Goal: Task Accomplishment & Management: Contribute content

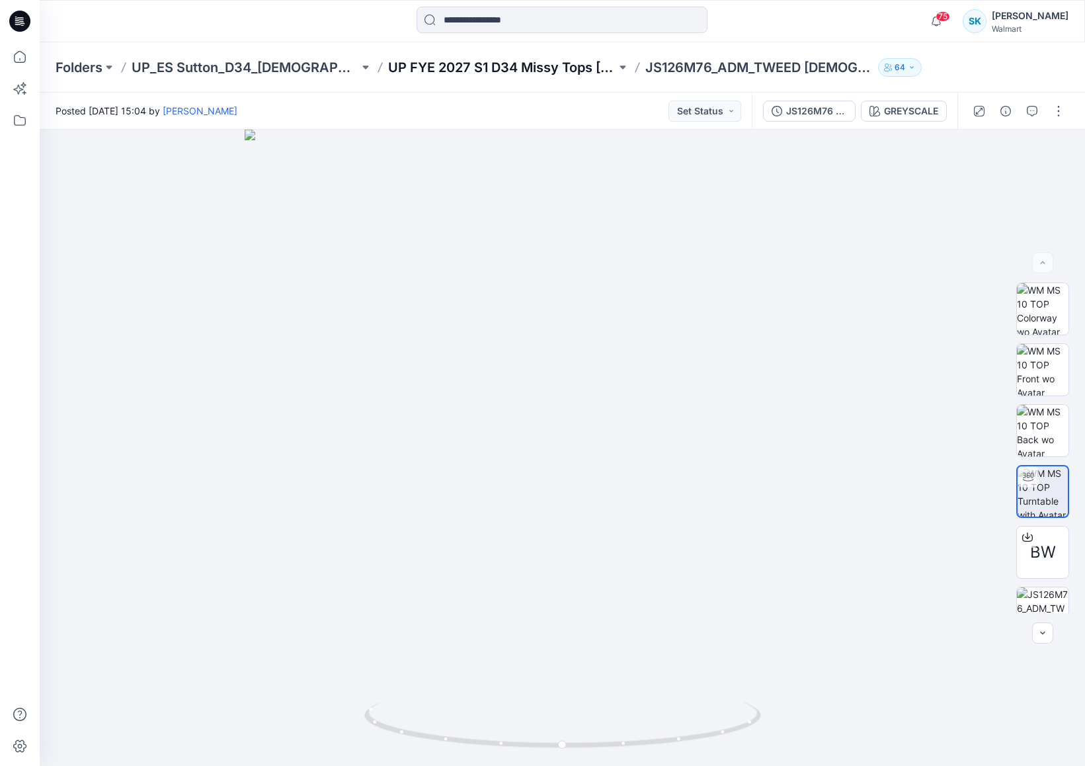
click at [485, 65] on p "UP FYE 2027 S1 D34 Missy Tops [PERSON_NAME]" at bounding box center [501, 67] width 227 height 19
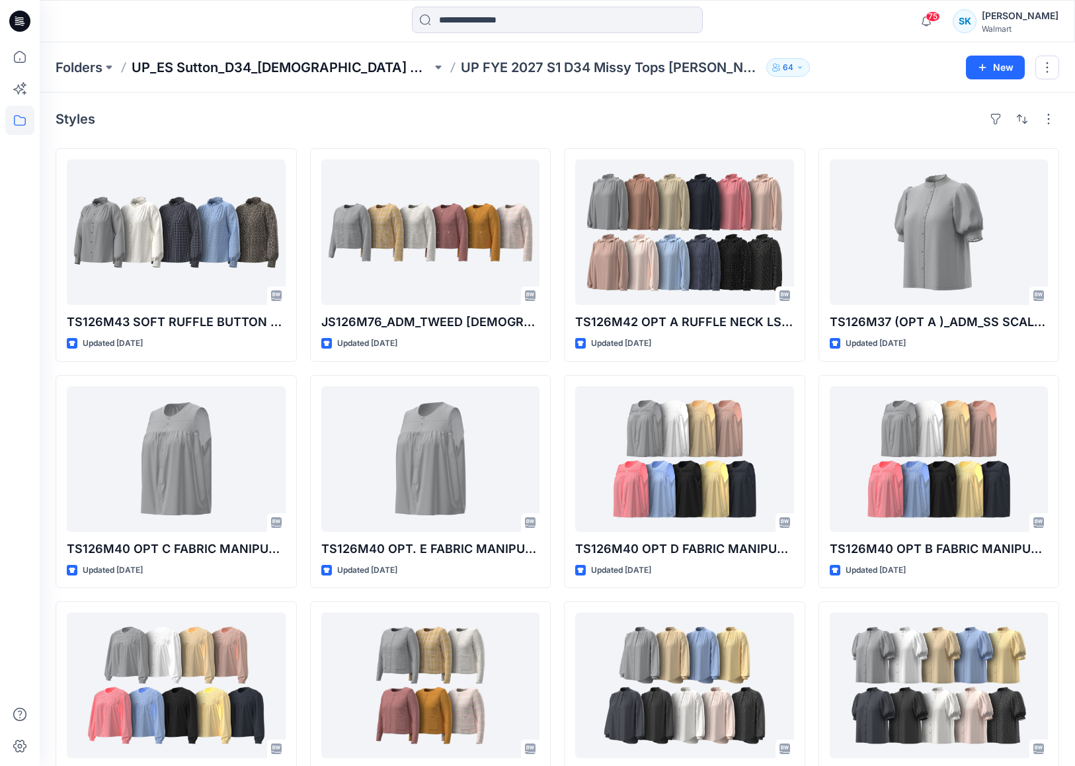
click at [343, 67] on p "UP_ES Sutton_D34_[DEMOGRAPHIC_DATA] Woven Tops" at bounding box center [282, 67] width 300 height 19
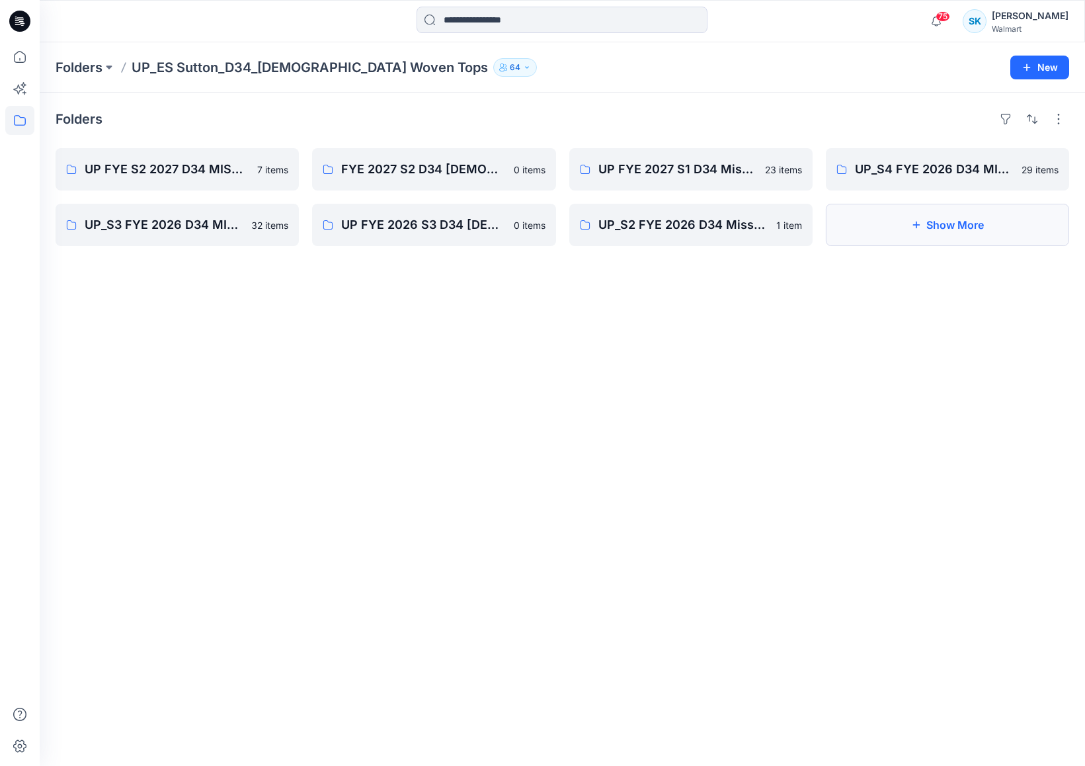
click at [967, 233] on button "Show More" at bounding box center [947, 225] width 243 height 42
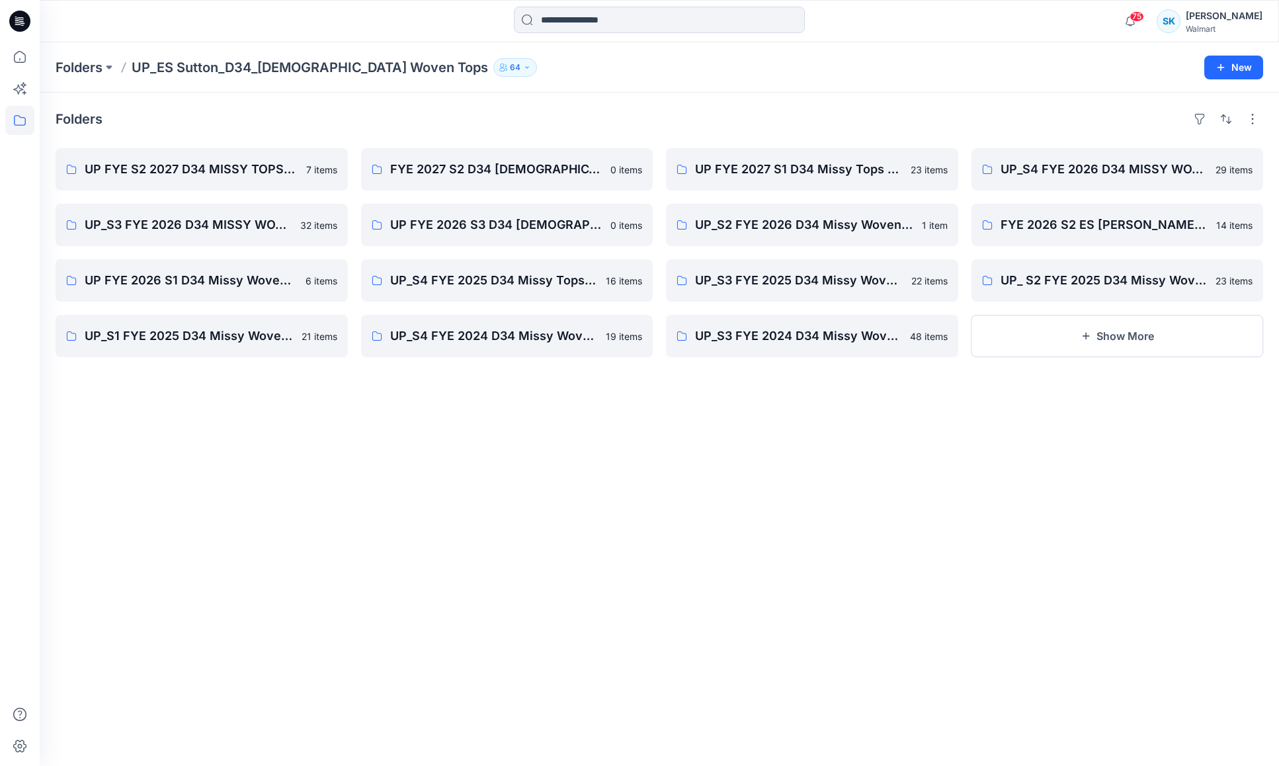
click at [899, 472] on div "Folders UP FYE S2 2027 D34 MISSY TOPS ESSUTTON 7 items UP_S3 FYE 2026 D34 MISSY…" at bounding box center [659, 429] width 1239 height 673
click at [1102, 332] on button "Show More" at bounding box center [1117, 336] width 292 height 42
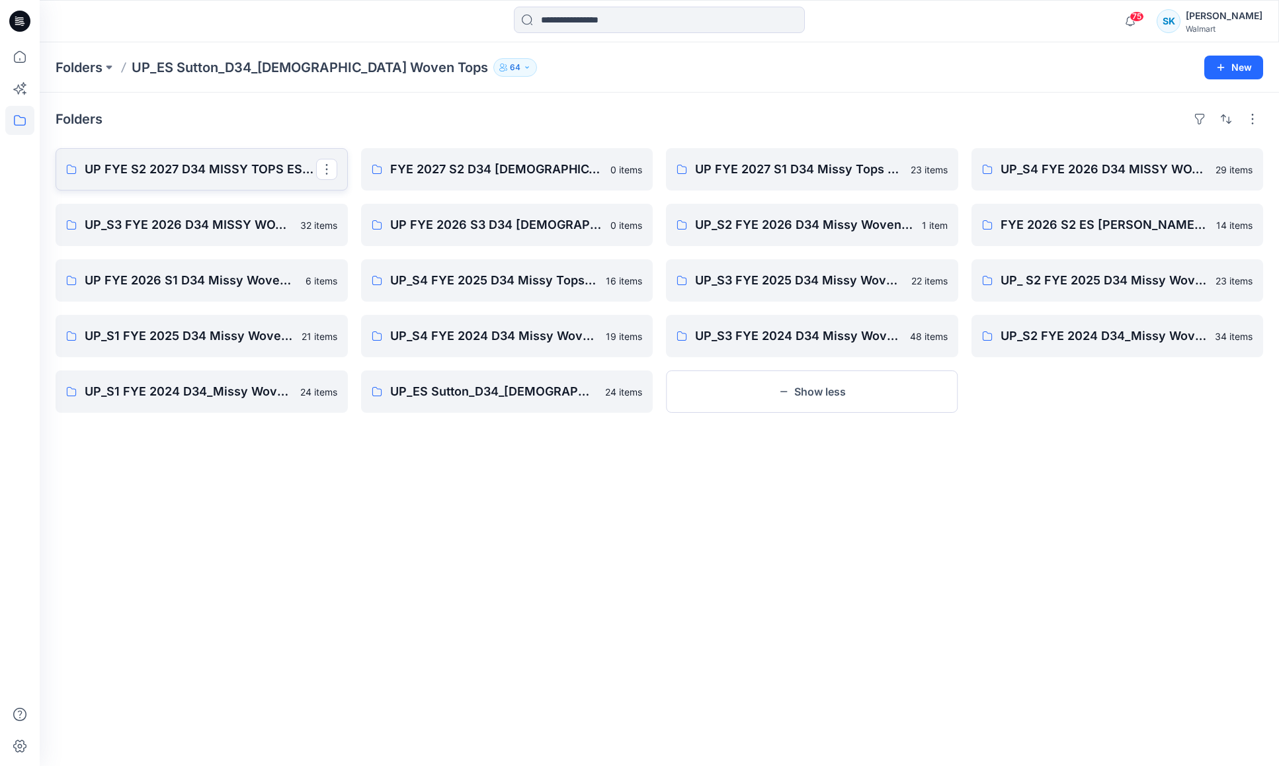
click at [270, 166] on p "UP FYE S2 2027 D34 MISSY TOPS ESSUTTON" at bounding box center [200, 169] width 231 height 19
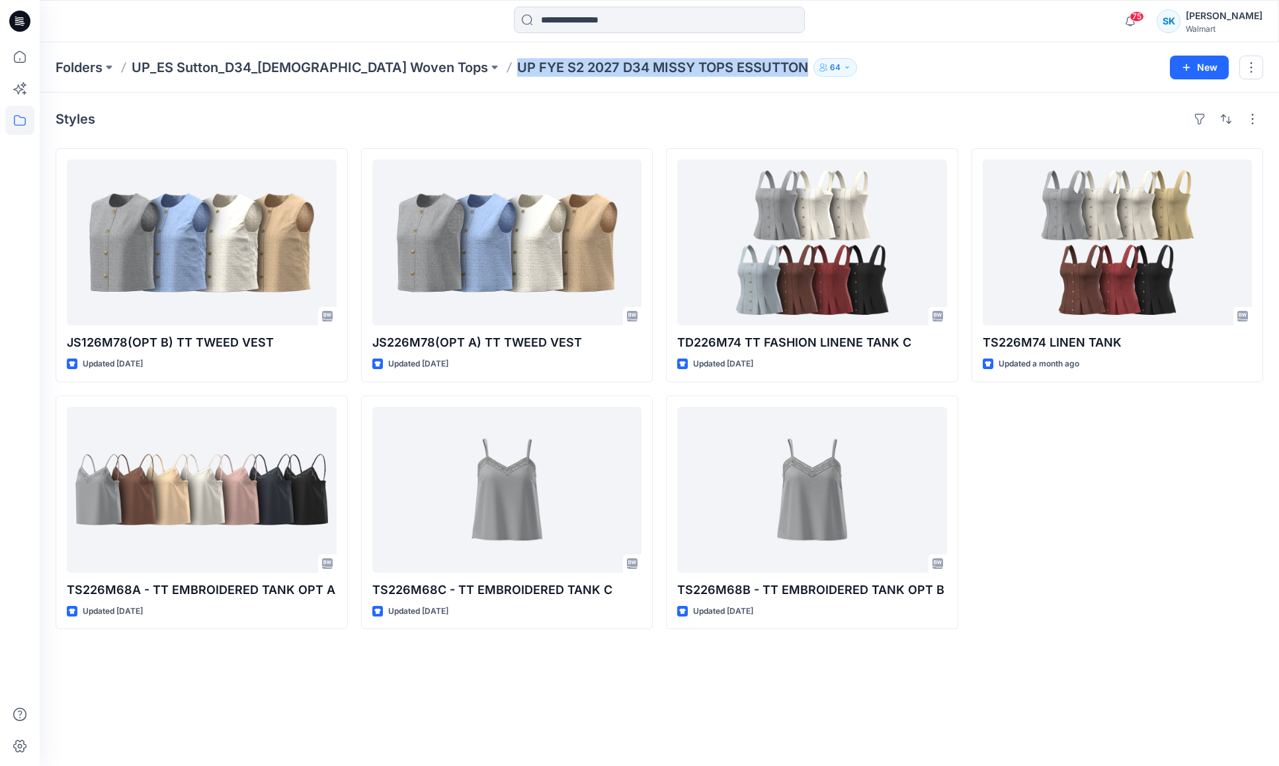
drag, startPoint x: 706, startPoint y: 68, endPoint x: 413, endPoint y: 72, distance: 292.3
click at [413, 72] on div "Folders UP_ES Sutton_D34_[DEMOGRAPHIC_DATA] Woven Tops UP FYE S2 2027 D34 MISSY…" at bounding box center [608, 67] width 1104 height 19
copy p "UP FYE S2 2027 D34 MISSY TOPS ESSUTTON"
click at [423, 123] on div "Styles" at bounding box center [659, 118] width 1207 height 21
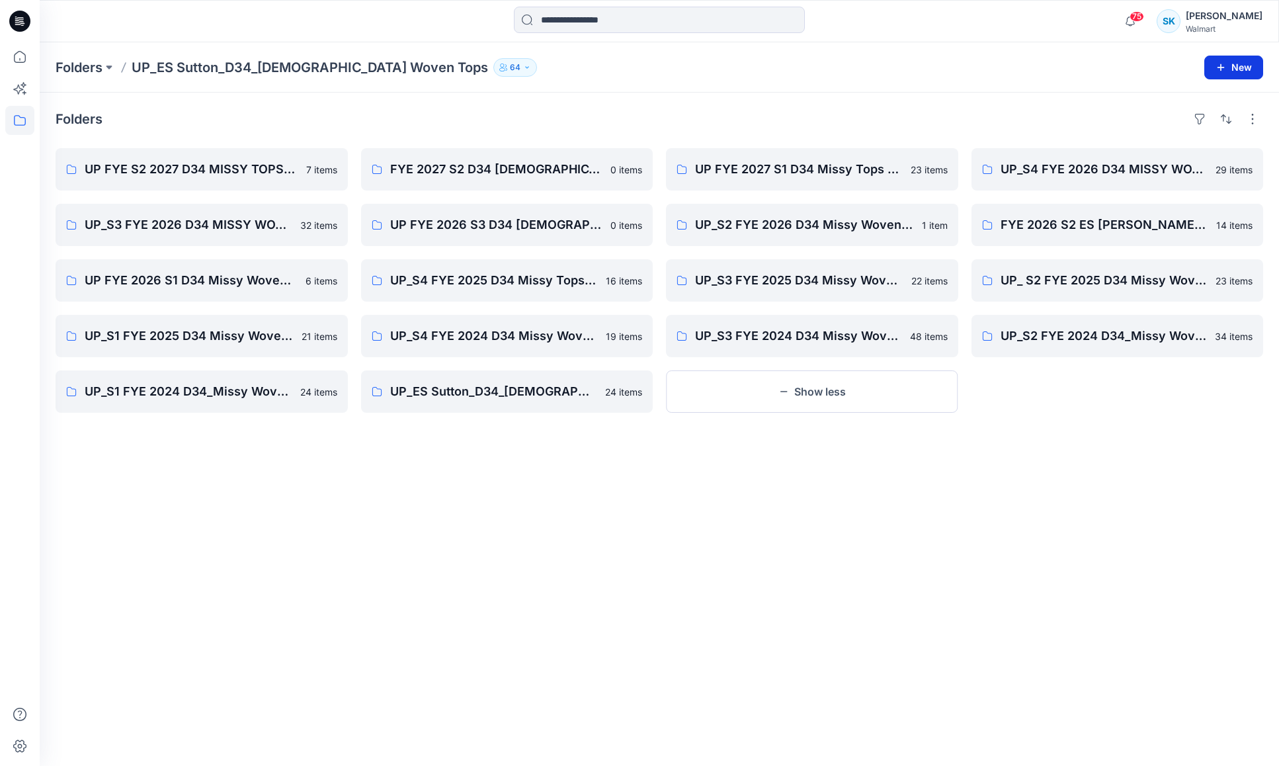
click at [1235, 65] on button "New" at bounding box center [1233, 68] width 59 height 24
click at [1220, 101] on button "New Style" at bounding box center [1204, 100] width 114 height 26
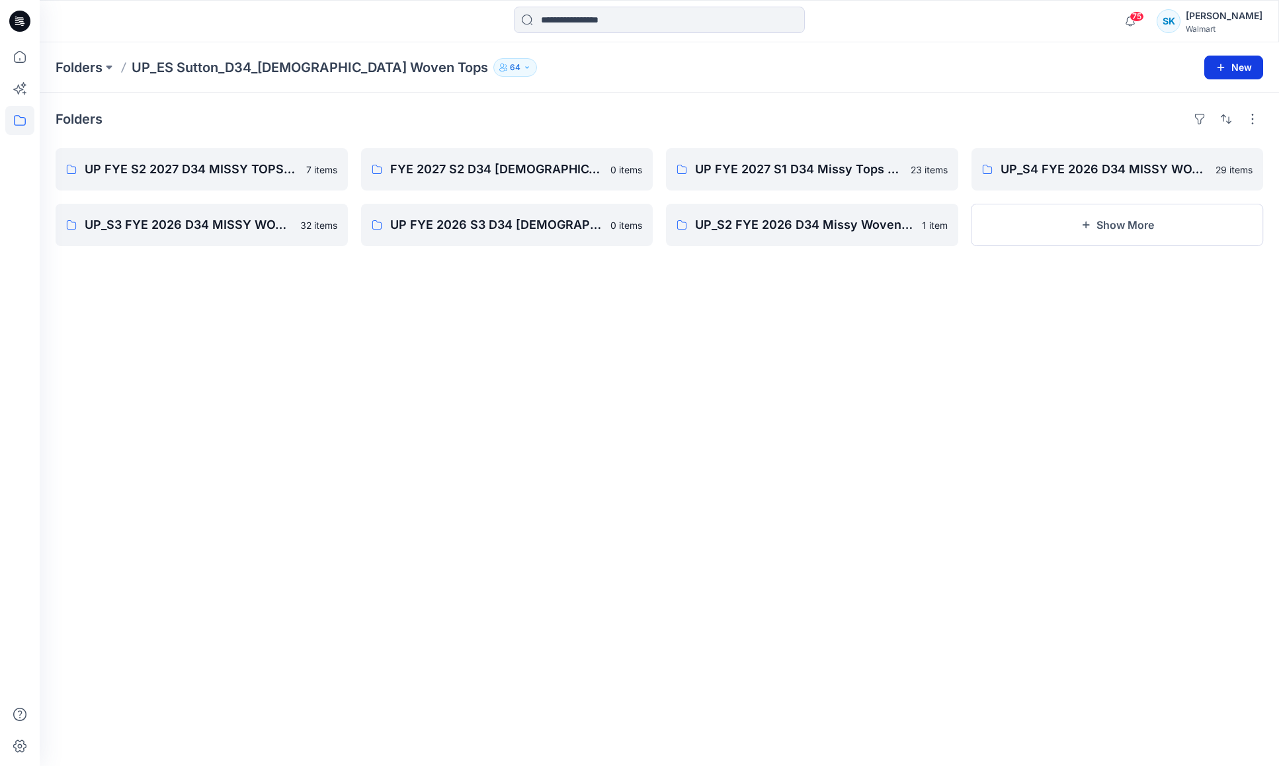
click at [1229, 72] on button "New" at bounding box center [1233, 68] width 59 height 24
click at [973, 120] on div "Folders" at bounding box center [659, 118] width 1207 height 21
click at [1250, 69] on button "New" at bounding box center [1233, 68] width 59 height 24
click at [1231, 124] on button "New Folder" at bounding box center [1204, 126] width 114 height 24
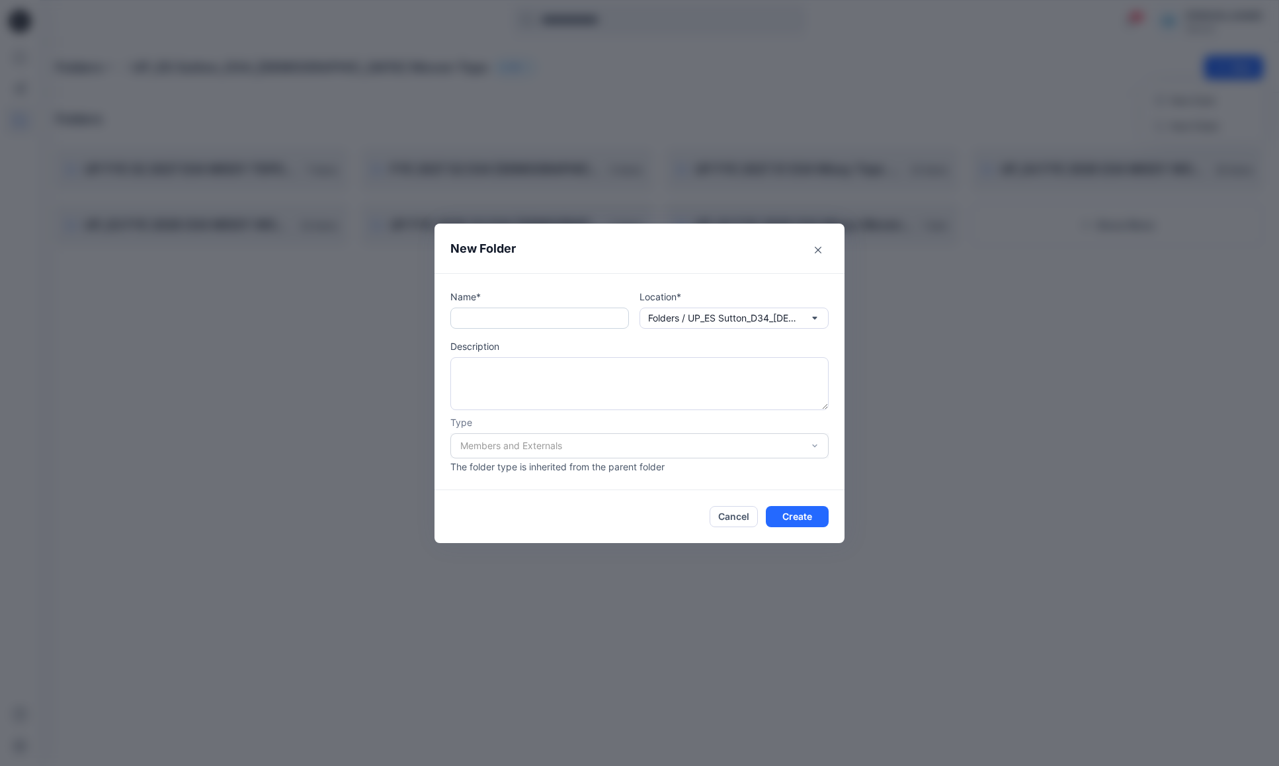
click at [526, 321] on input "text" at bounding box center [539, 317] width 179 height 21
paste input "**********"
drag, startPoint x: 463, startPoint y: 319, endPoint x: 501, endPoint y: 317, distance: 37.7
click at [501, 317] on input "**********" at bounding box center [539, 317] width 179 height 21
type input "**********"
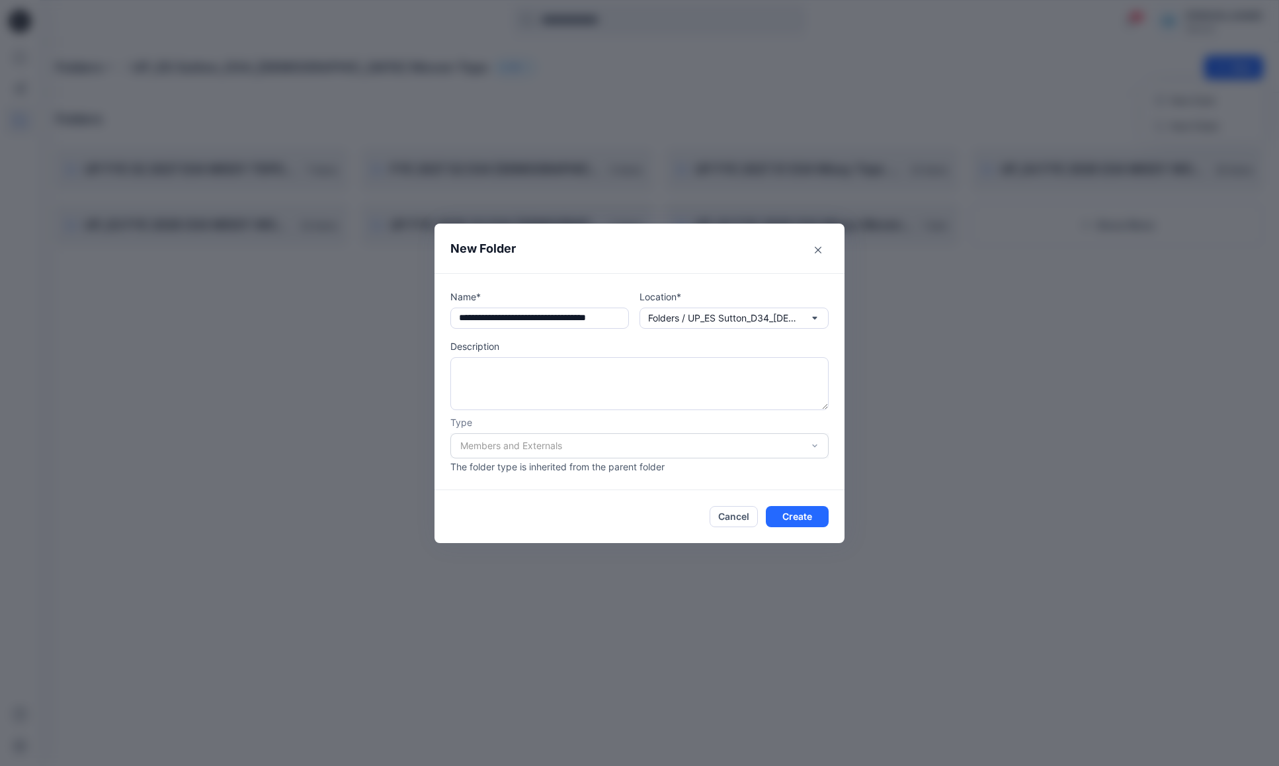
click at [585, 277] on div "**********" at bounding box center [639, 381] width 410 height 217
click at [795, 441] on div "Members and Externals" at bounding box center [639, 445] width 378 height 25
click at [813, 445] on div "Members and Externals" at bounding box center [639, 445] width 378 height 25
click at [821, 514] on button "Create" at bounding box center [797, 516] width 63 height 21
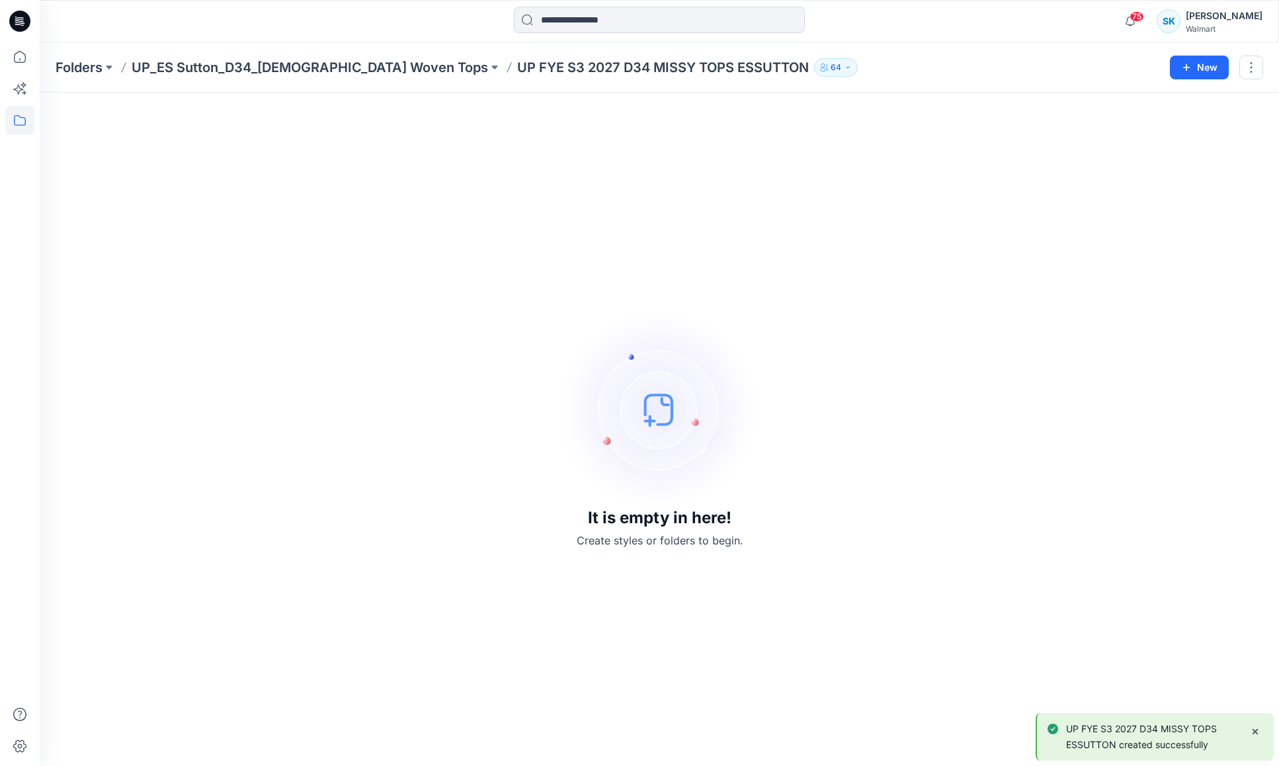
click at [190, 23] on div at bounding box center [194, 21] width 309 height 29
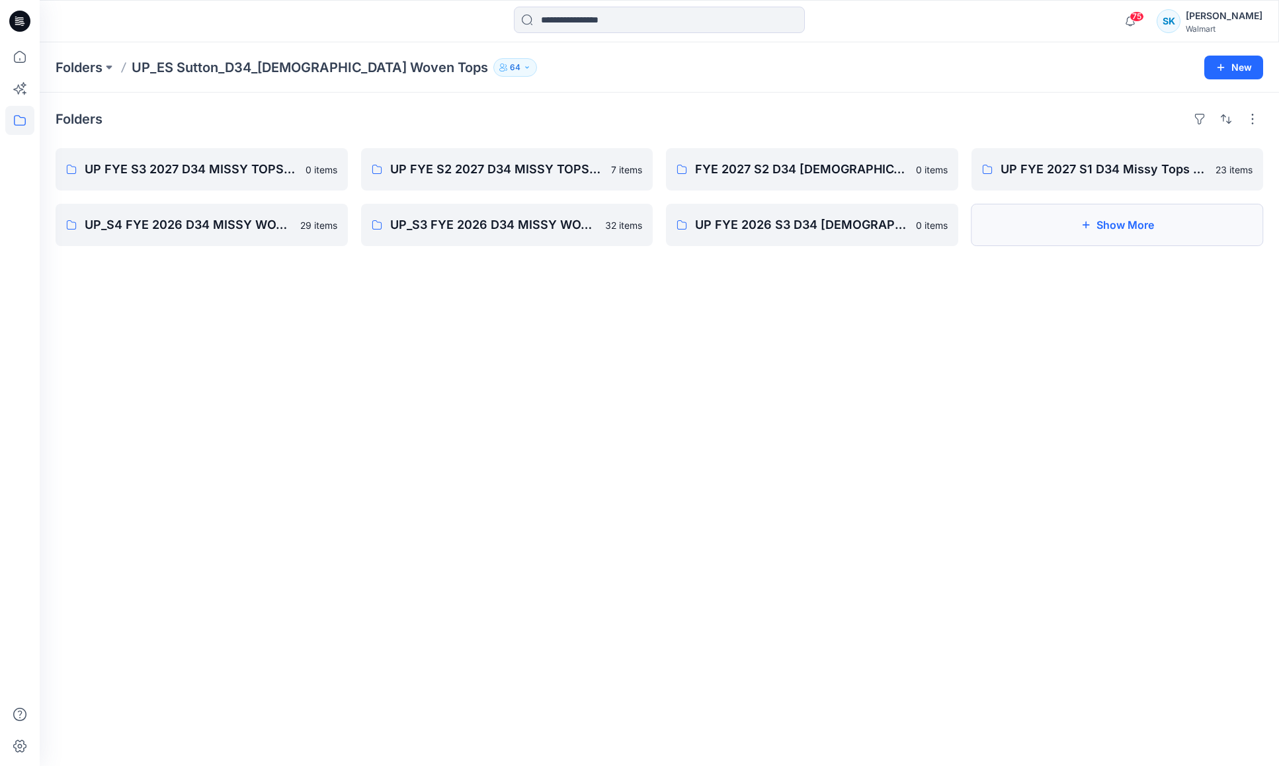
click at [1086, 226] on icon "button" at bounding box center [1085, 225] width 11 height 11
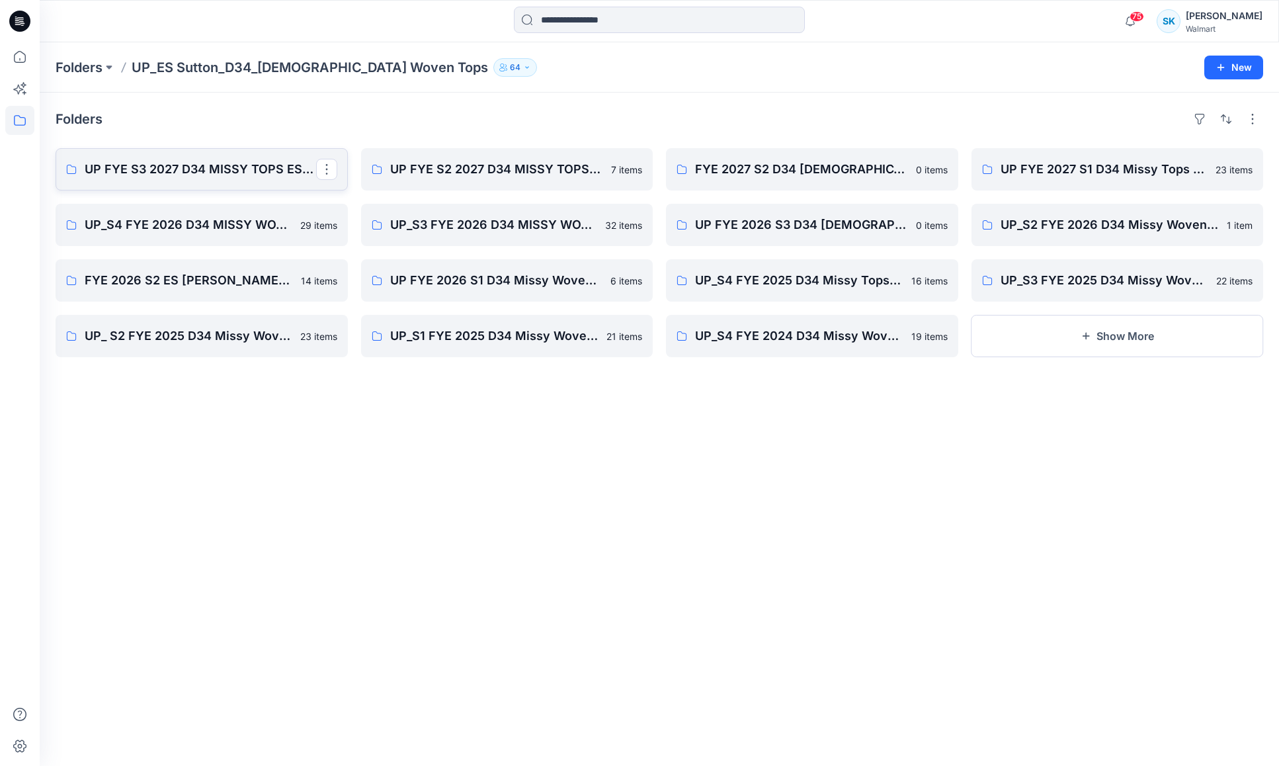
click at [194, 163] on p "UP FYE S3 2027 D34 MISSY TOPS ESSUTTON" at bounding box center [200, 169] width 231 height 19
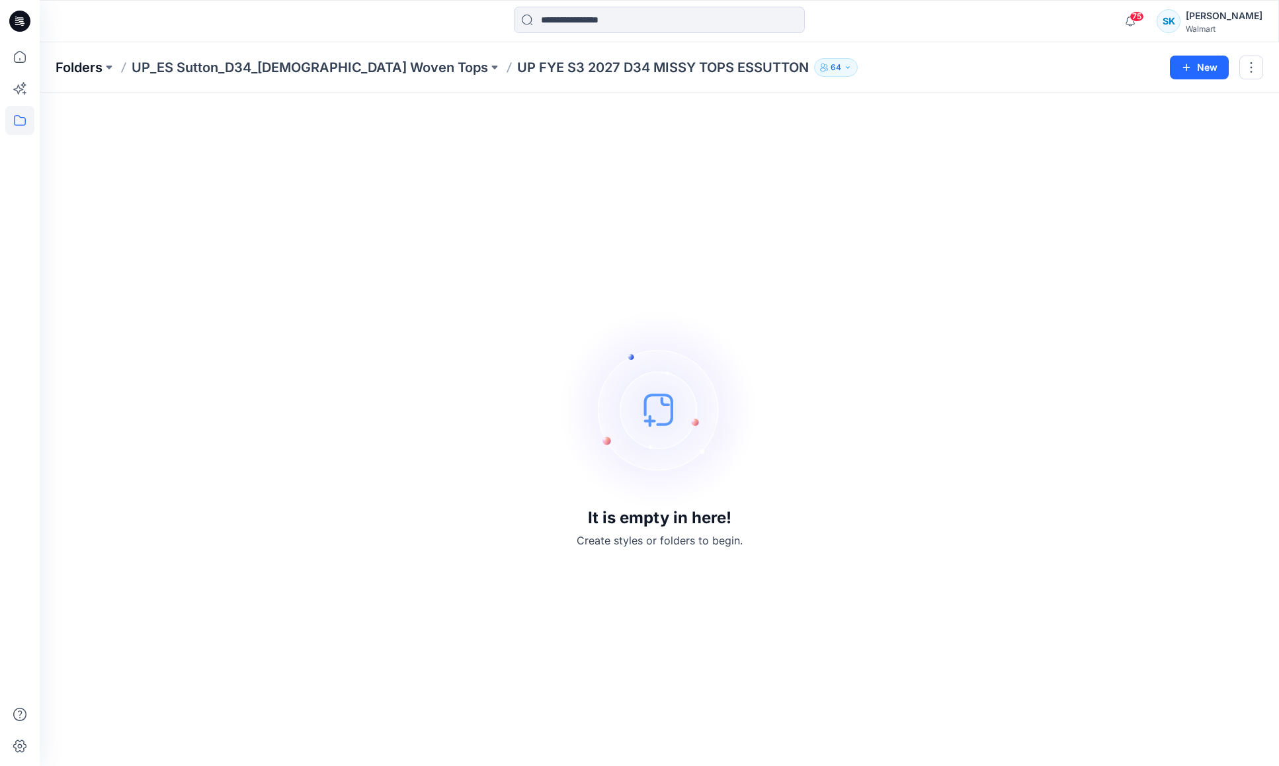
click at [93, 63] on p "Folders" at bounding box center [79, 67] width 47 height 19
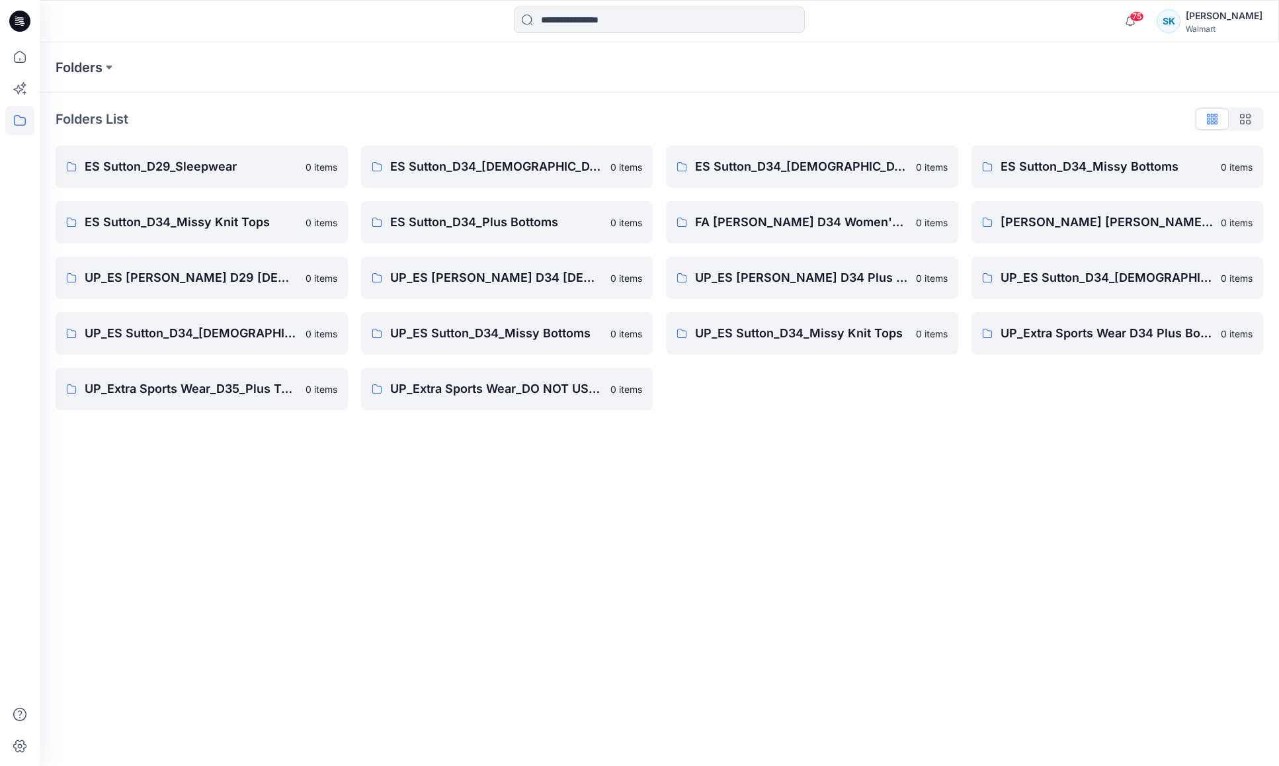
click at [914, 389] on div "ES Sutton_D34_[DEMOGRAPHIC_DATA] Woven Tops 0 items FA [PERSON_NAME] D34 Women'…" at bounding box center [812, 277] width 292 height 264
click at [916, 382] on div "ES Sutton_D34_[DEMOGRAPHIC_DATA] Woven Tops 0 items FA [PERSON_NAME] D34 Women'…" at bounding box center [812, 277] width 292 height 264
click at [1005, 451] on div "Folders Folders List ES Sutton_D29_Sleepwear 0 items ES Sutton_D34_Missy Knit T…" at bounding box center [659, 403] width 1239 height 723
click at [1049, 423] on div "Folders List ES Sutton_D29_Sleepwear 0 items ES Sutton_D34_Missy Knit Tops 0 it…" at bounding box center [659, 259] width 1239 height 333
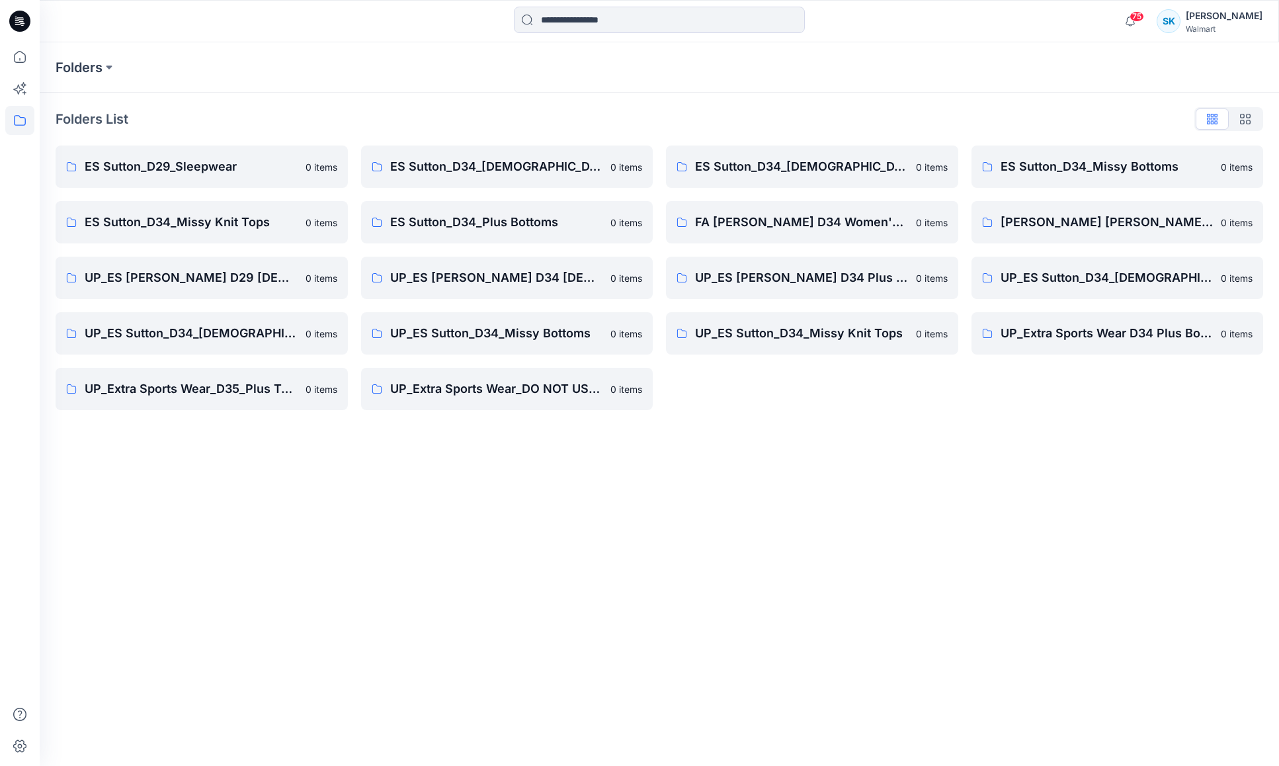
click at [1032, 421] on div "Folders List ES Sutton_D29_Sleepwear 0 items ES Sutton_D34_Missy Knit Tops 0 it…" at bounding box center [659, 259] width 1239 height 333
click at [1026, 421] on div "Folders List ES Sutton_D29_Sleepwear 0 items ES Sutton_D34_Missy Knit Tops 0 it…" at bounding box center [659, 259] width 1239 height 333
click at [1019, 417] on div "Folders List ES Sutton_D29_Sleepwear 0 items ES Sutton_D34_Missy Knit Tops 0 it…" at bounding box center [659, 259] width 1239 height 333
click at [1011, 420] on div "Folders List ES Sutton_D29_Sleepwear 0 items ES Sutton_D34_Missy Knit Tops 0 it…" at bounding box center [659, 259] width 1239 height 333
click at [1010, 416] on div "Folders List ES Sutton_D29_Sleepwear 0 items ES Sutton_D34_Missy Knit Tops 0 it…" at bounding box center [659, 259] width 1239 height 333
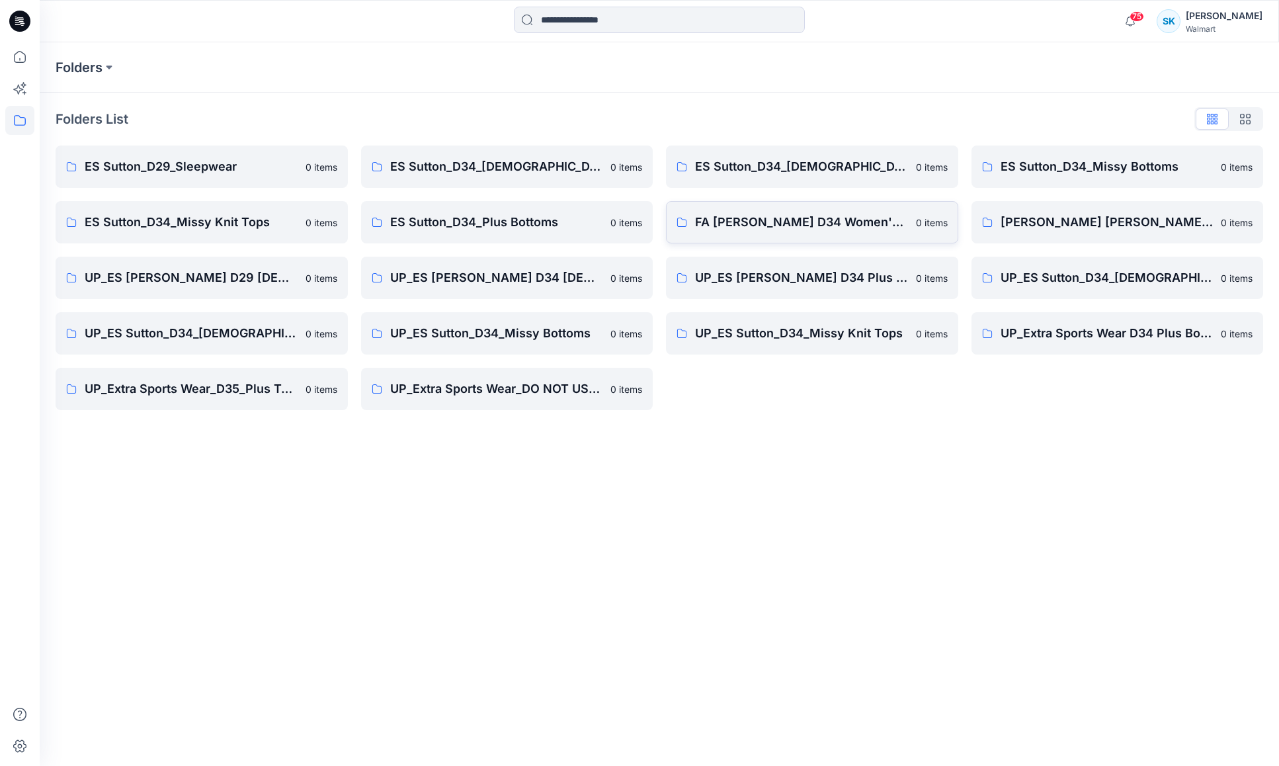
click at [817, 225] on p "FA [PERSON_NAME] D34 Women's Wovens" at bounding box center [801, 222] width 213 height 19
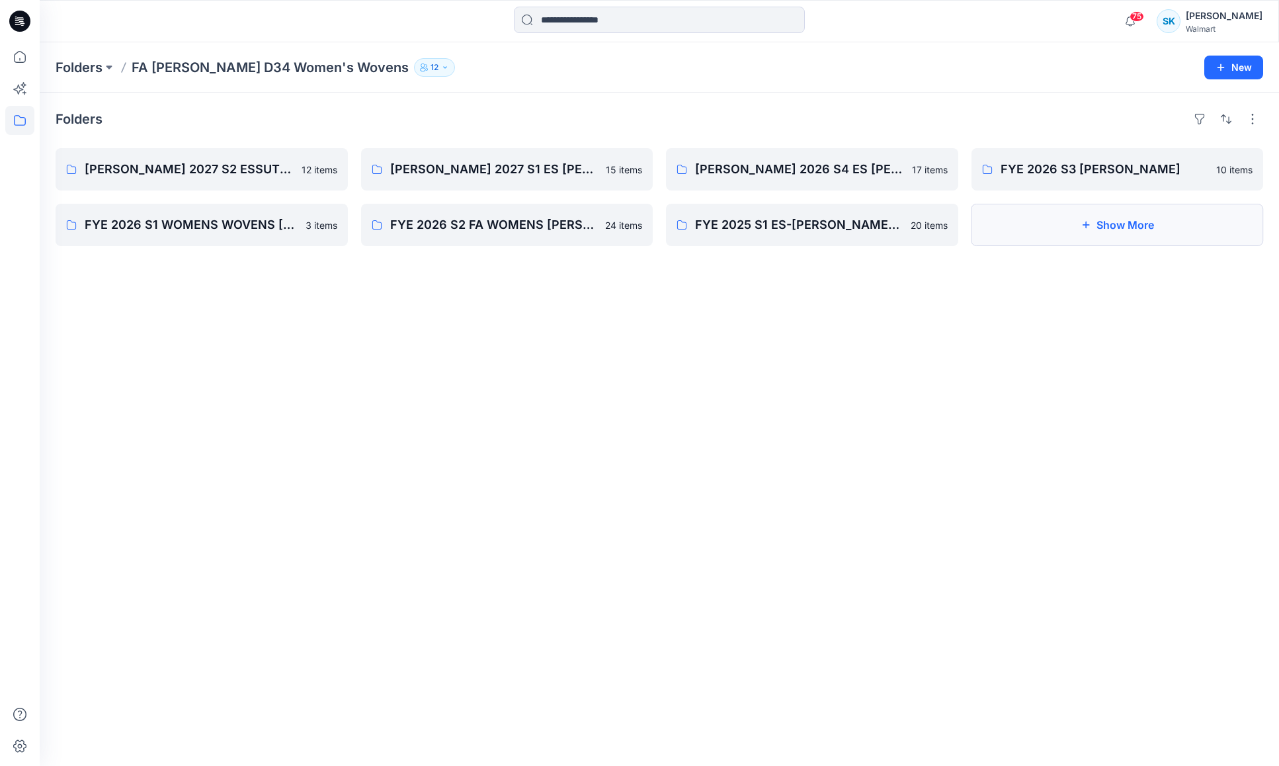
click at [1023, 237] on button "Show More" at bounding box center [1117, 225] width 292 height 42
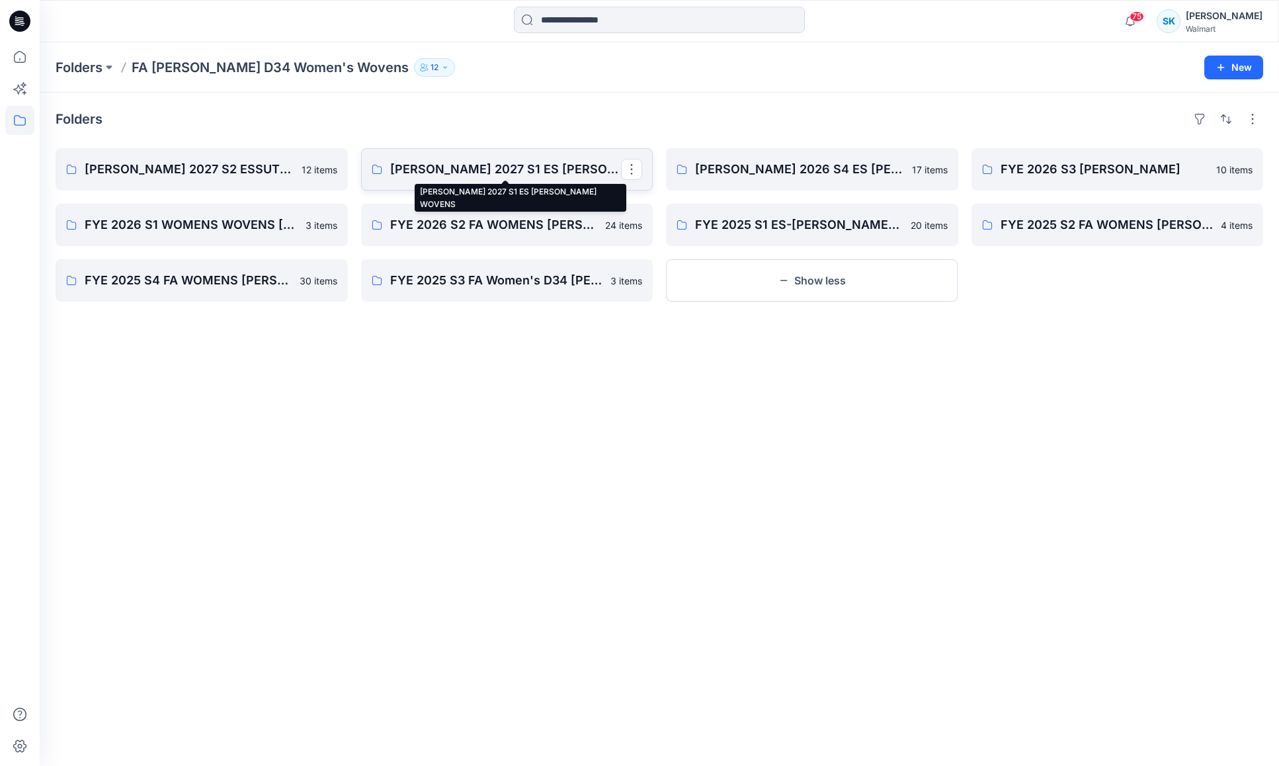
click at [438, 165] on p "[PERSON_NAME] 2027 S1 ES [PERSON_NAME] WOVENS" at bounding box center [505, 169] width 231 height 19
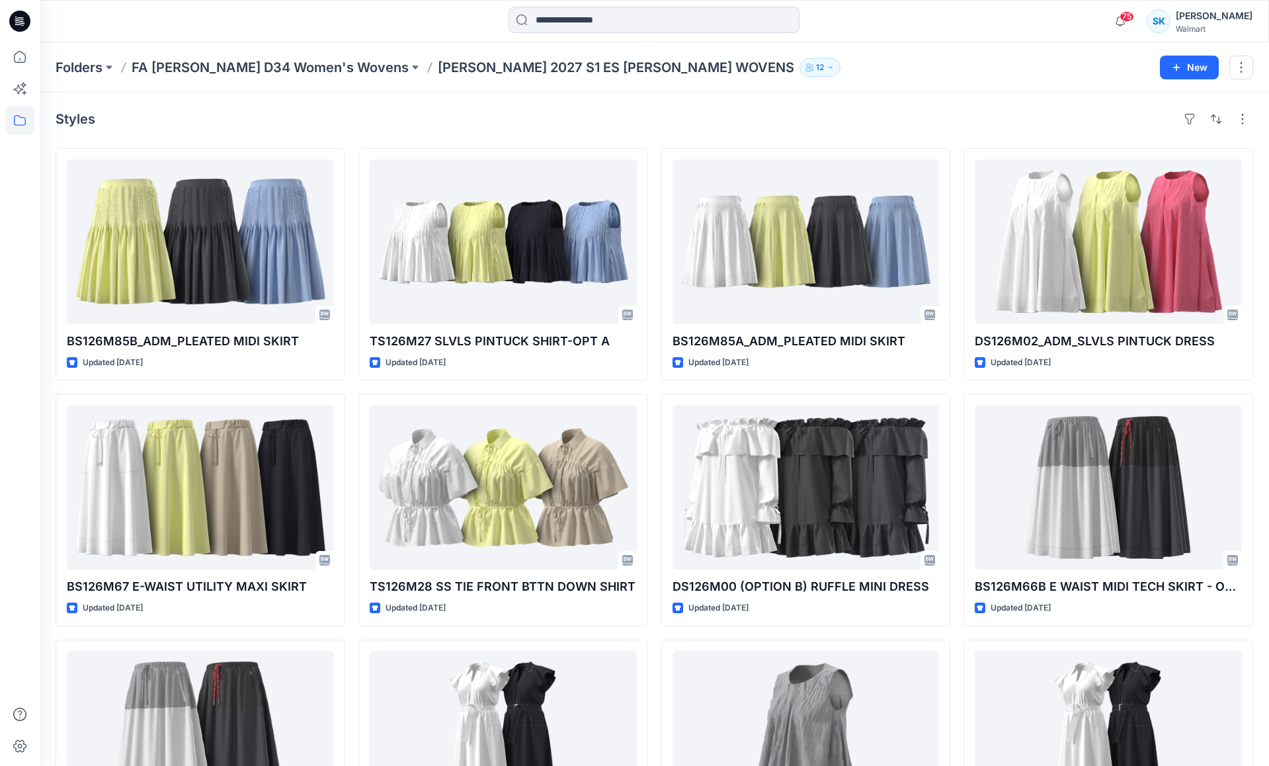
click at [881, 77] on div "Folders FA [PERSON_NAME] D34 Women's Wovens [PERSON_NAME] 2027 S1 ES [PERSON_NA…" at bounding box center [654, 67] width 1229 height 50
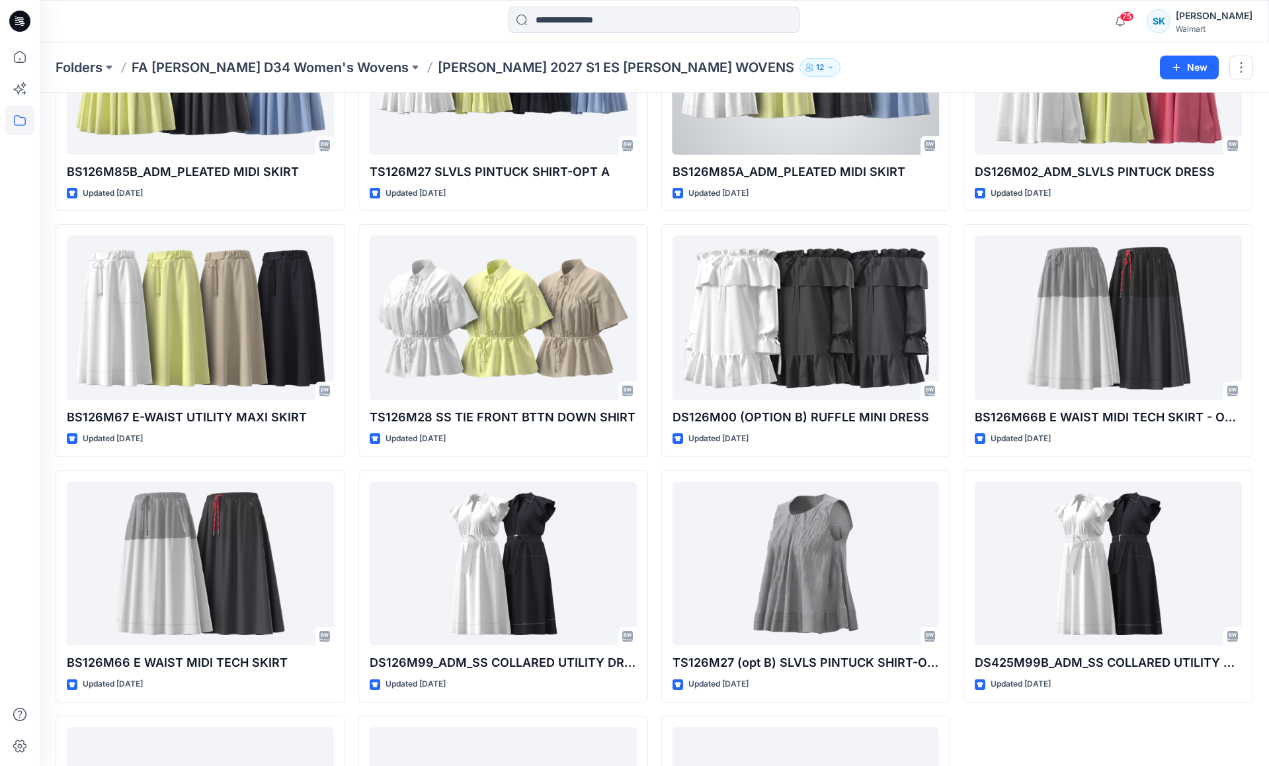
scroll to position [367, 0]
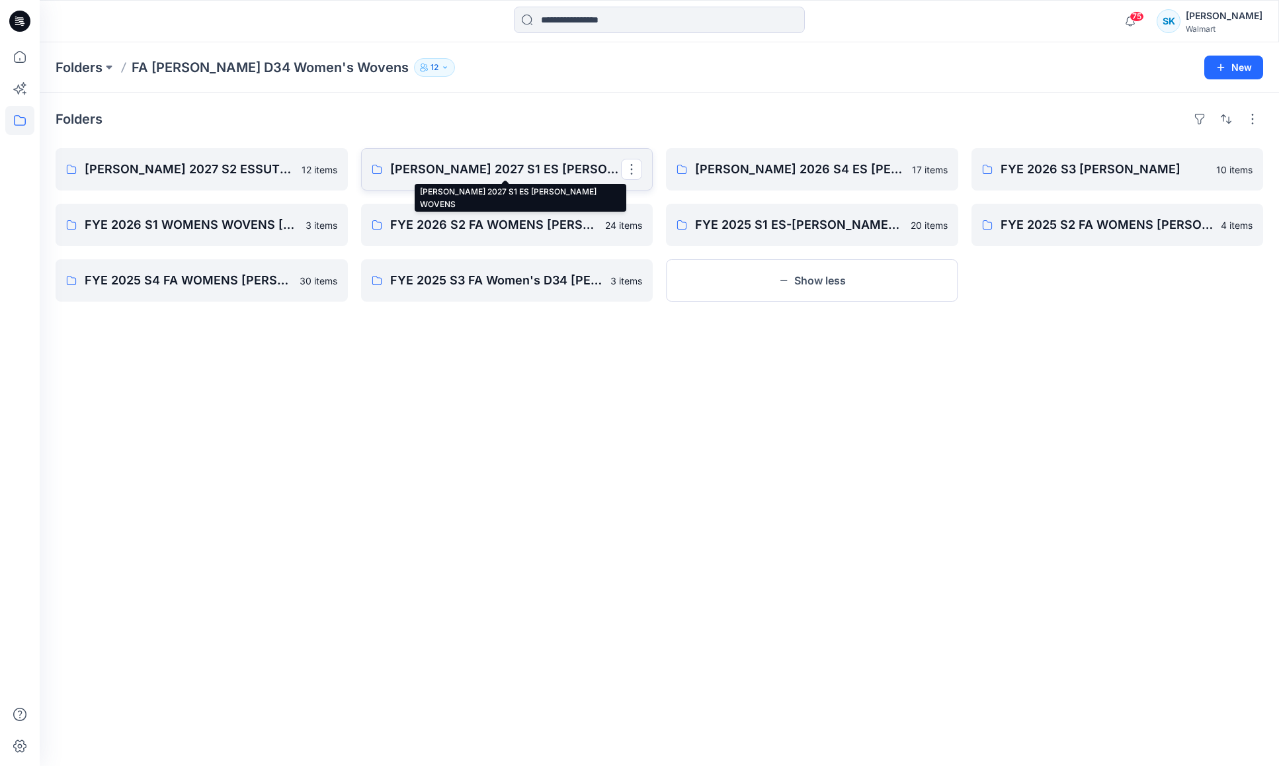
click at [467, 168] on p "[PERSON_NAME] 2027 S1 ES [PERSON_NAME] WOVENS" at bounding box center [505, 169] width 231 height 19
click at [213, 166] on p "[PERSON_NAME] 2027 S2 ESSUTTON MISSY WOVENS" at bounding box center [200, 169] width 231 height 19
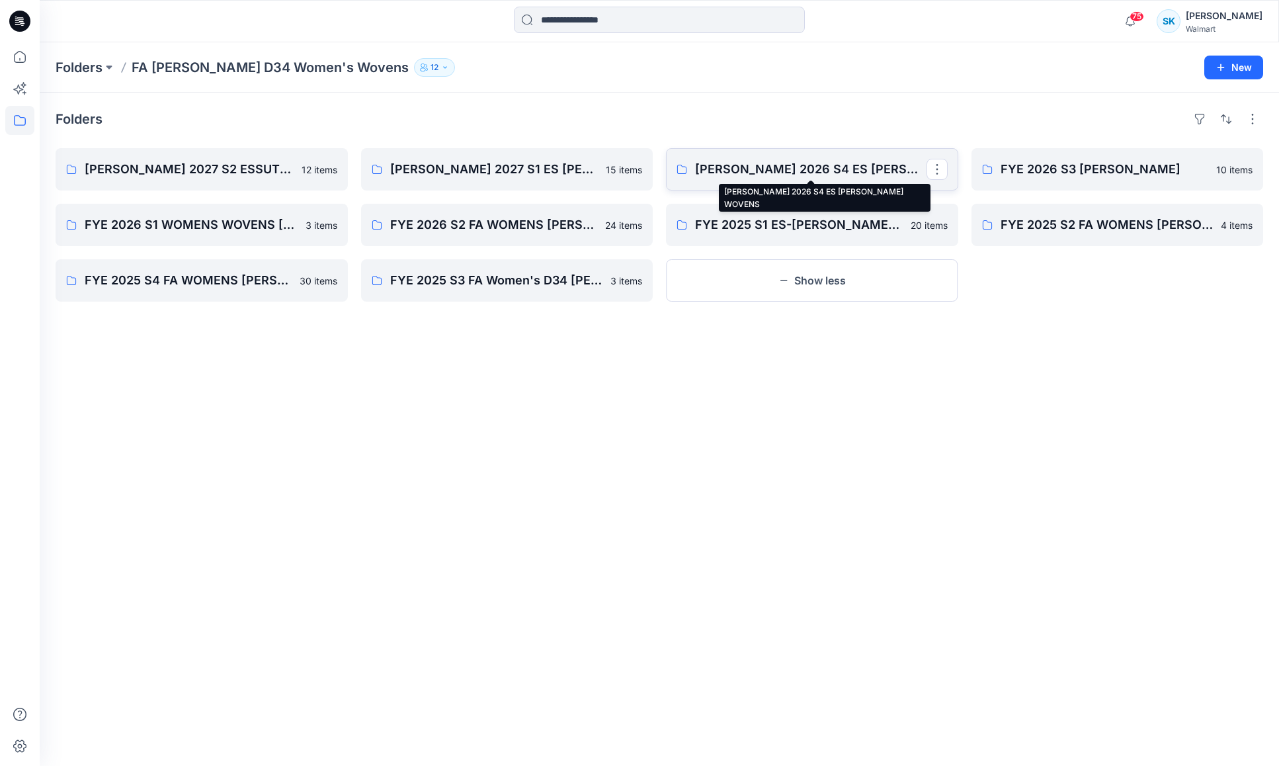
click at [819, 174] on p "[PERSON_NAME] 2026 S4 ES [PERSON_NAME] WOVENS" at bounding box center [810, 169] width 231 height 19
click at [877, 169] on p "[PERSON_NAME] 2026 S4 ES [PERSON_NAME] WOVENS" at bounding box center [810, 169] width 231 height 19
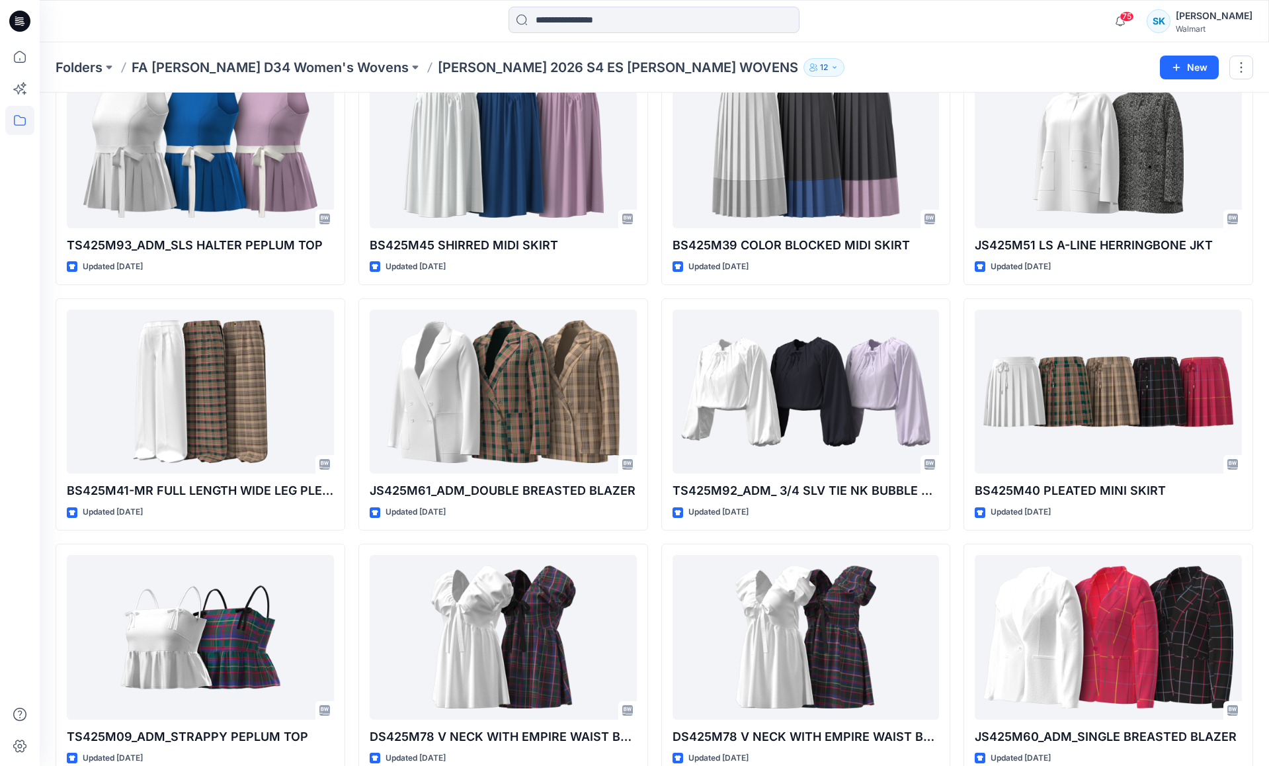
scroll to position [528, 0]
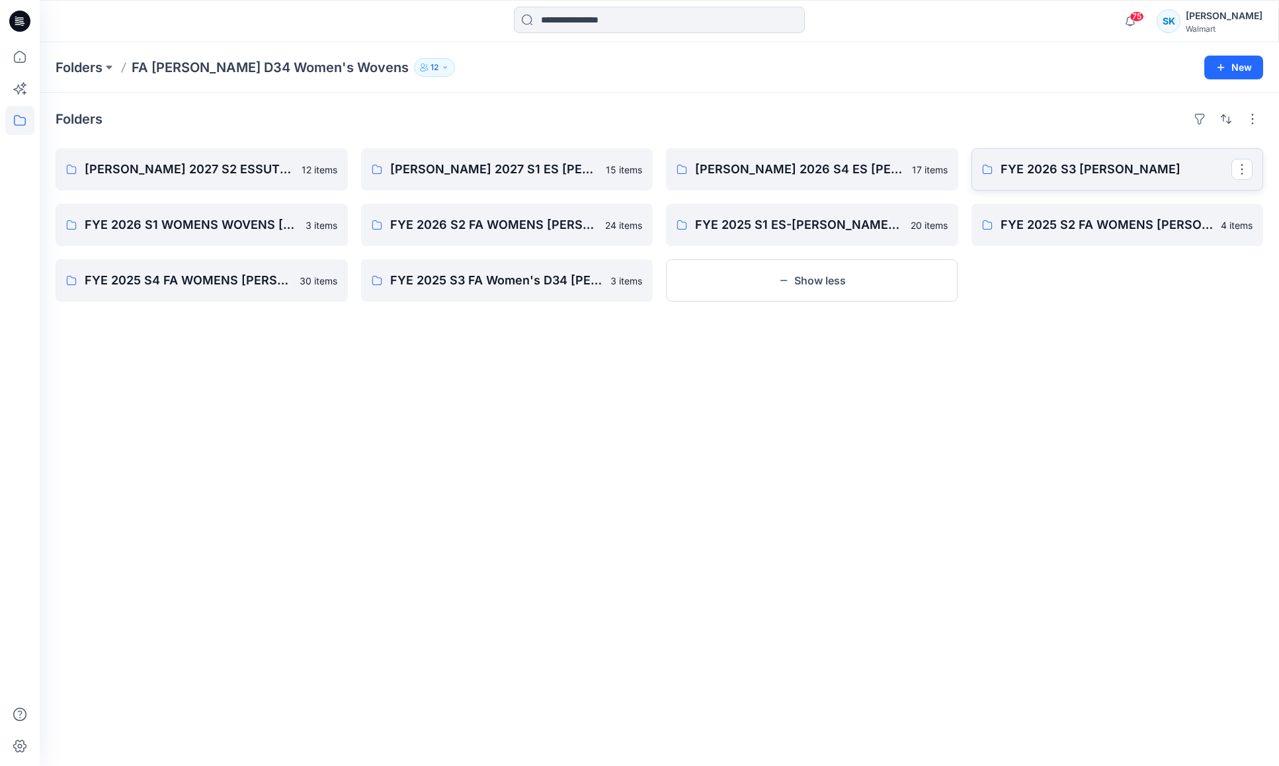
click at [1075, 169] on p "FYE 2026 S3 [PERSON_NAME]" at bounding box center [1115, 169] width 231 height 19
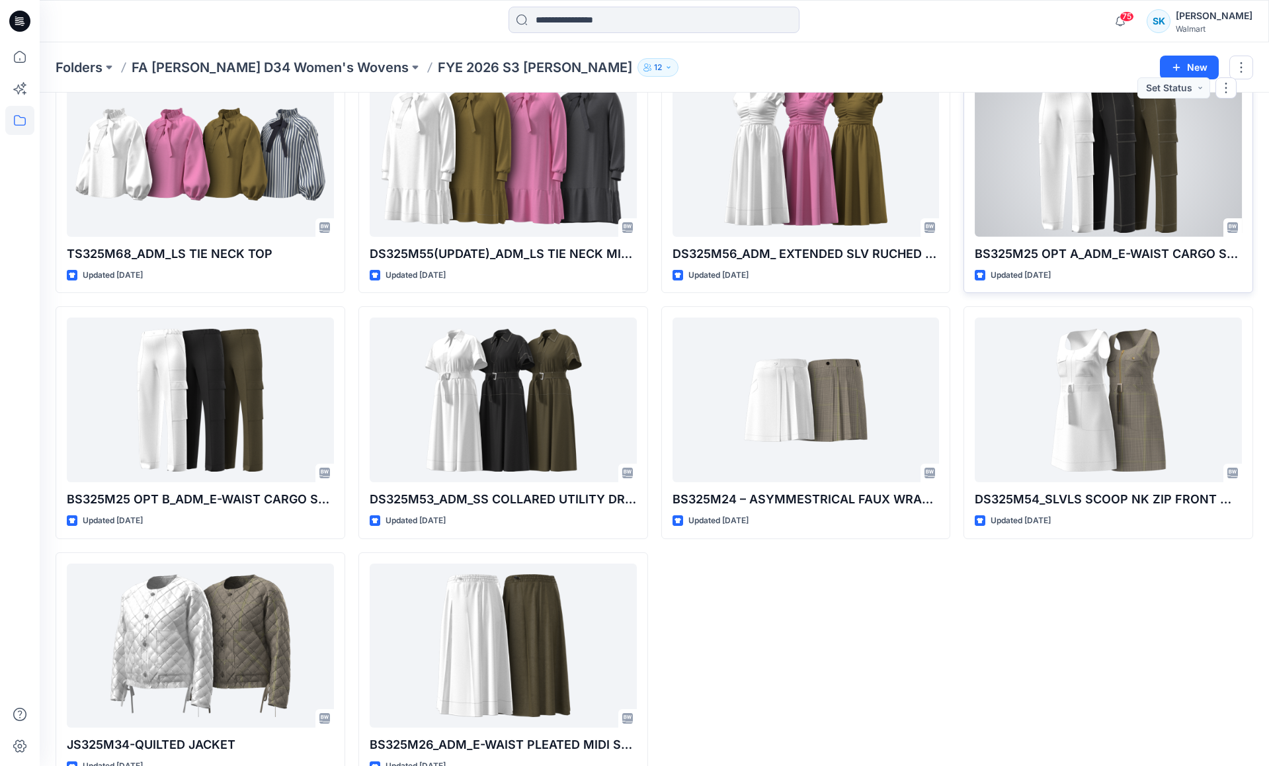
scroll to position [122, 0]
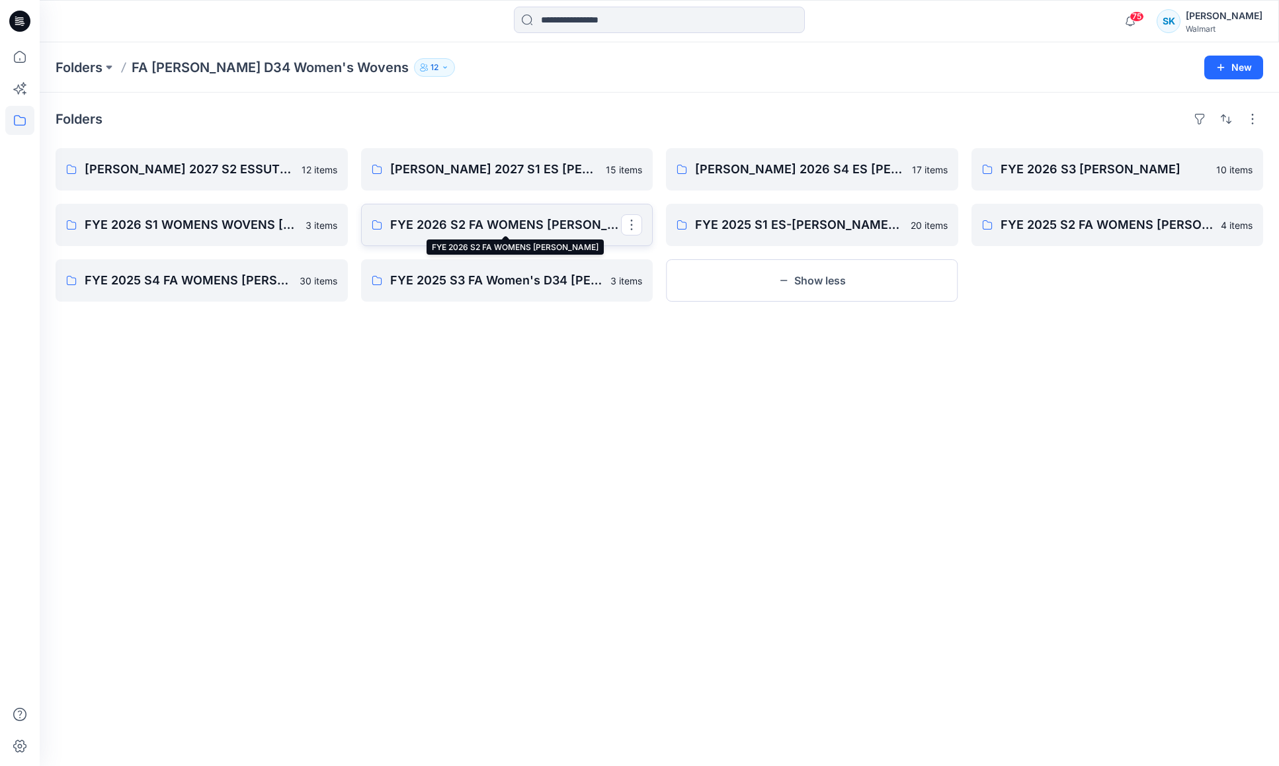
click at [513, 225] on p "FYE 2026 S2 FA WOMENS [PERSON_NAME]" at bounding box center [505, 225] width 231 height 19
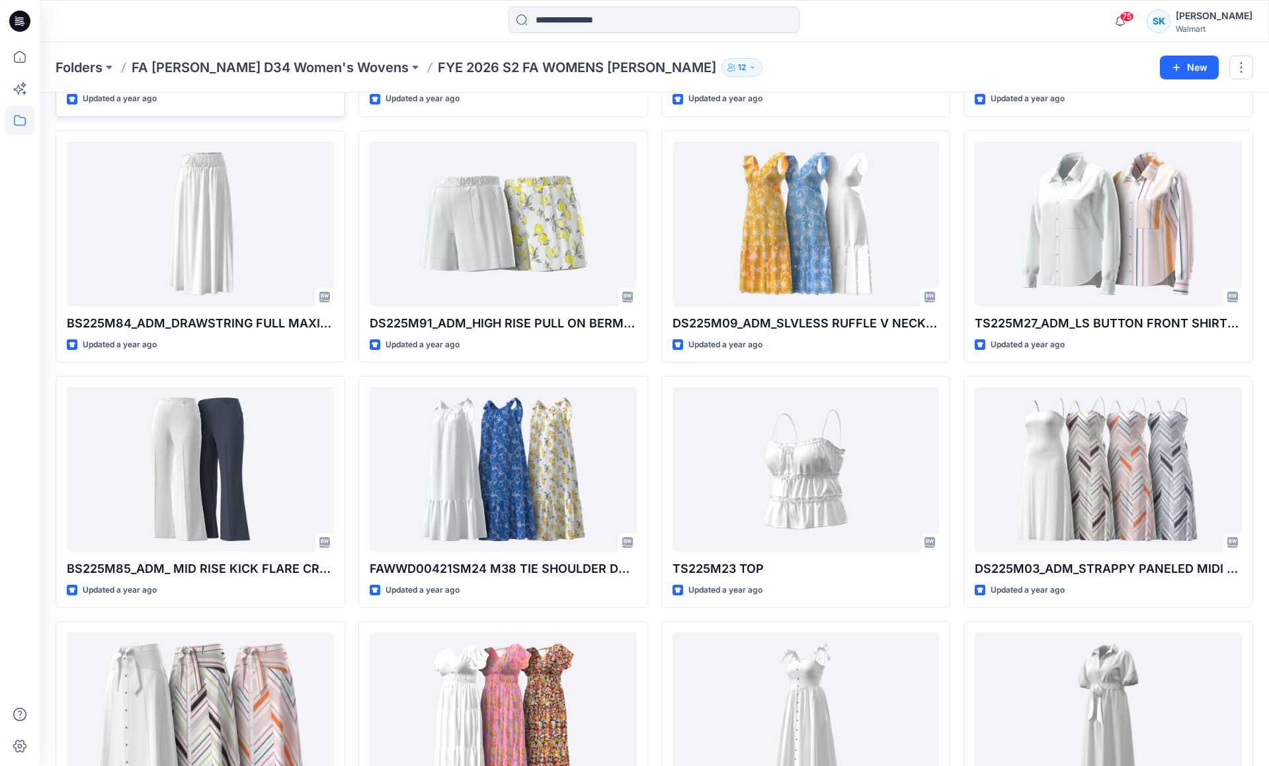
scroll to position [858, 0]
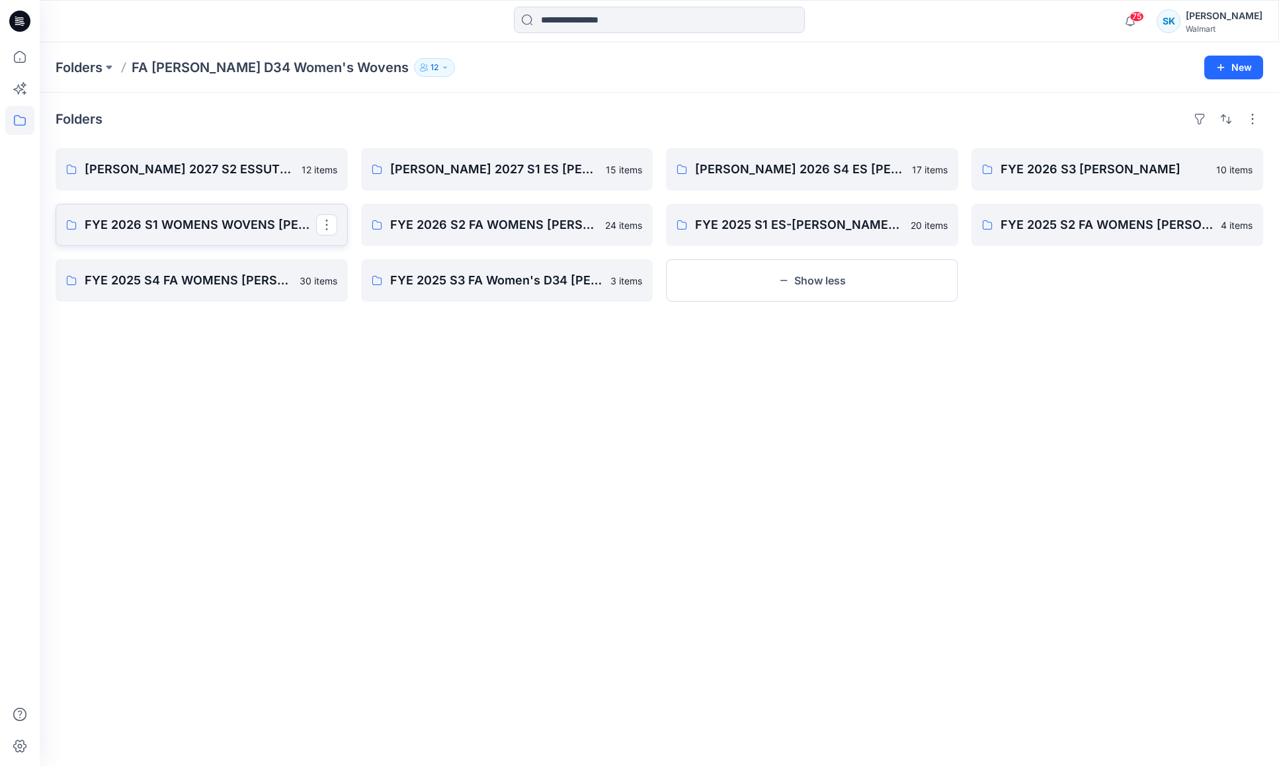
click at [199, 230] on p "FYE 2026 S1 WOMENS WOVENS [PERSON_NAME]" at bounding box center [200, 225] width 231 height 19
click at [796, 276] on button "Show less" at bounding box center [812, 280] width 292 height 42
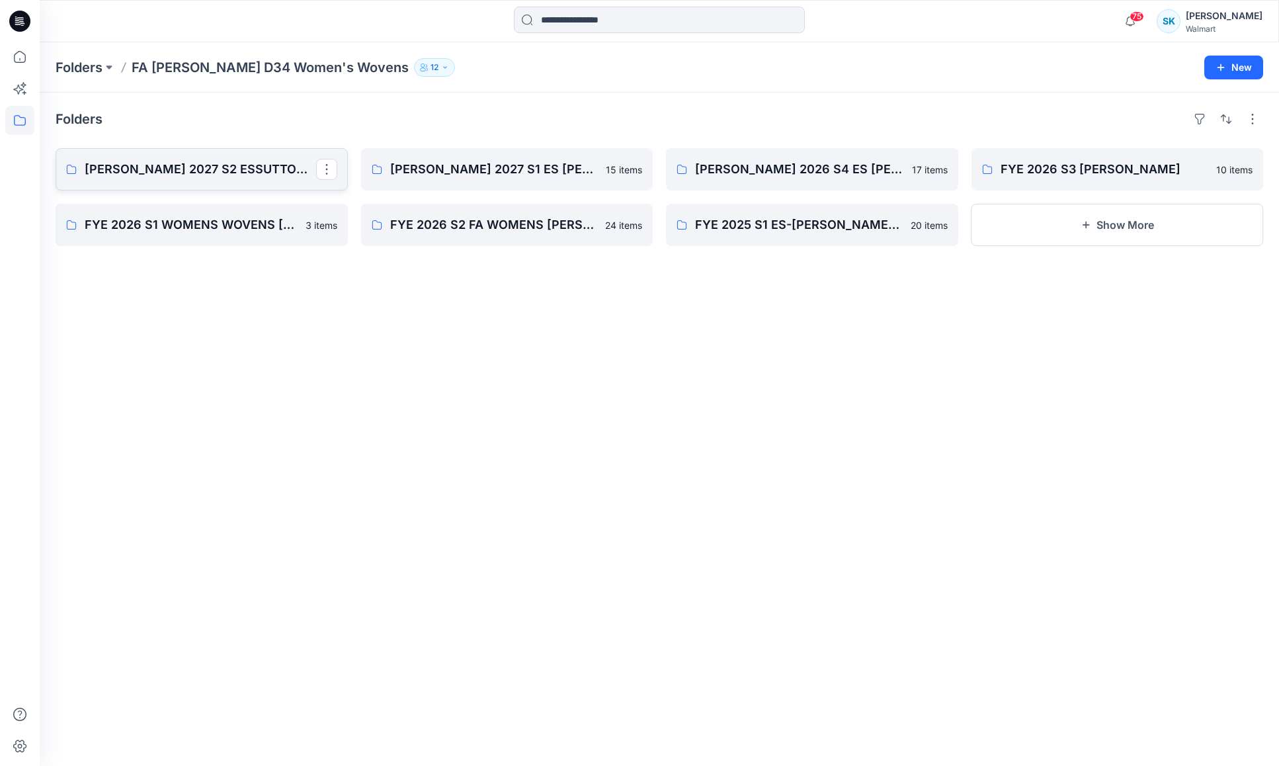
click at [231, 166] on p "[PERSON_NAME] 2027 S2 ESSUTTON MISSY WOVENS" at bounding box center [200, 169] width 231 height 19
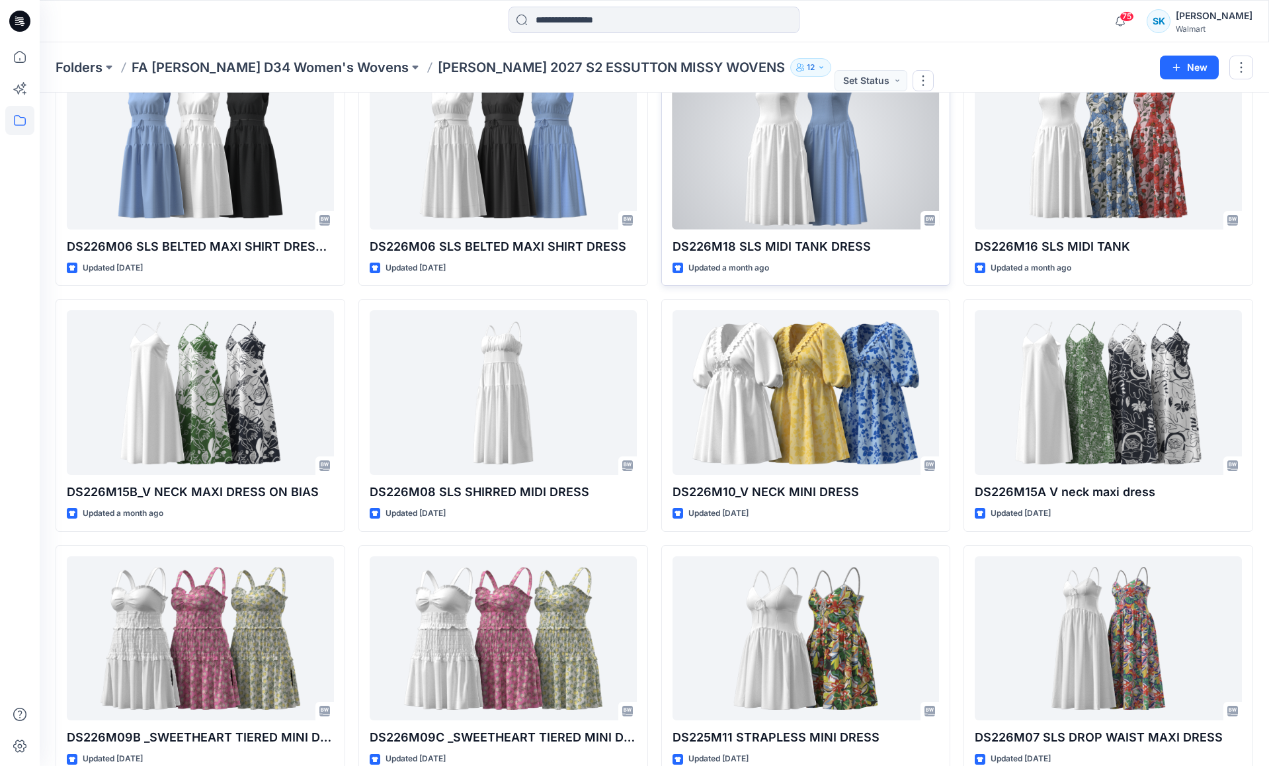
scroll to position [122, 0]
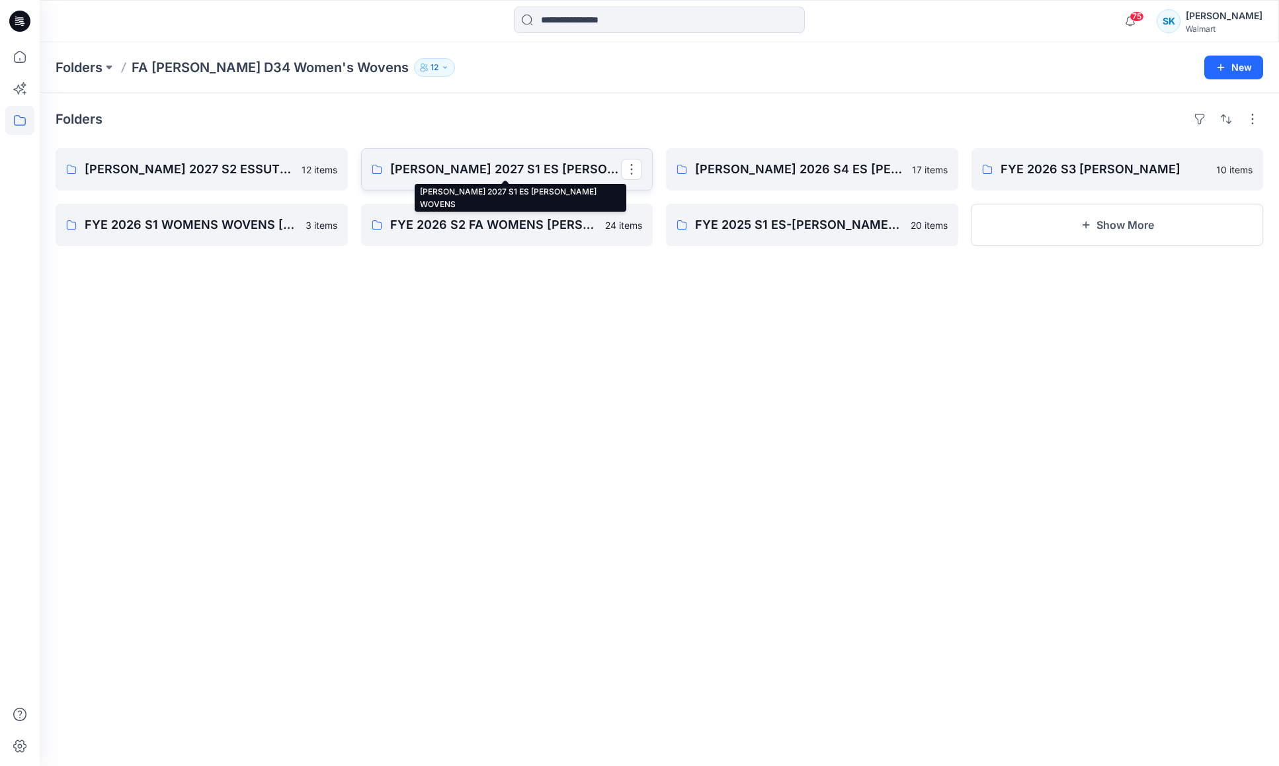
click at [537, 169] on p "[PERSON_NAME] 2027 S1 ES [PERSON_NAME] WOVENS" at bounding box center [505, 169] width 231 height 19
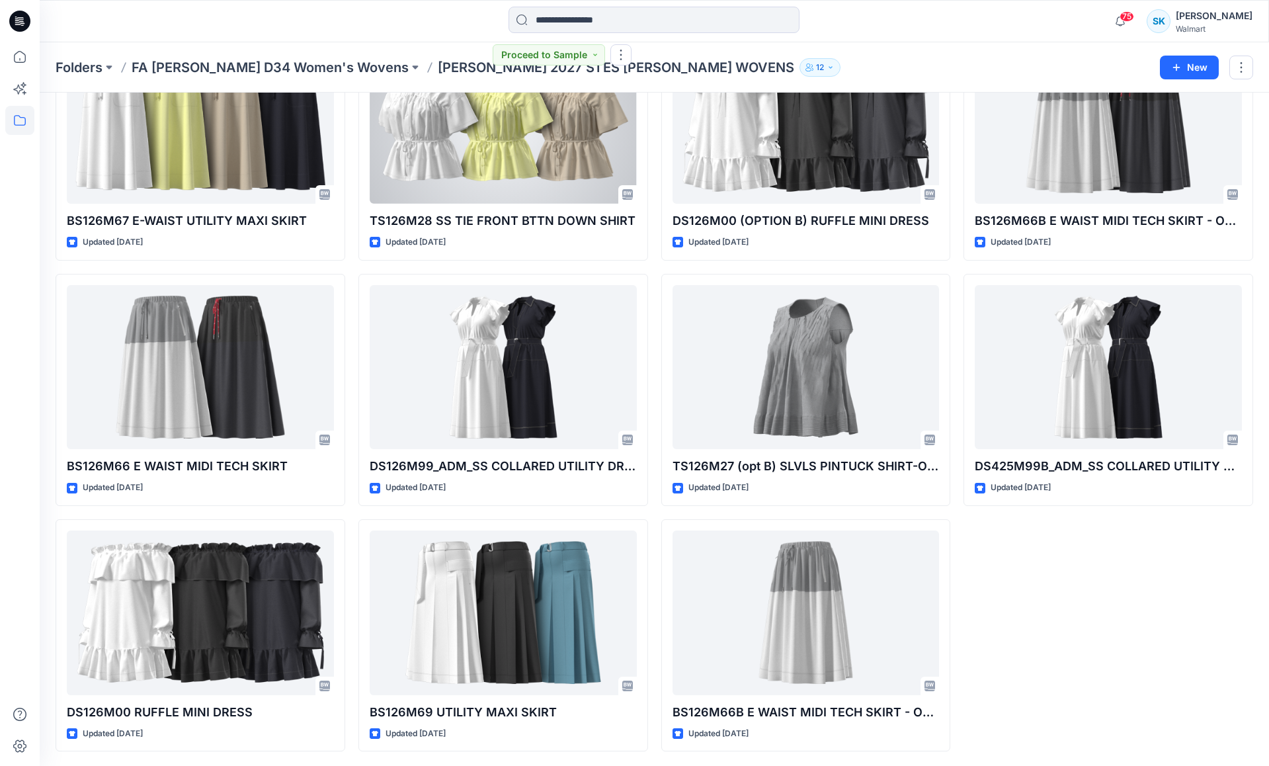
scroll to position [367, 0]
